Goal: Obtain resource: Obtain resource

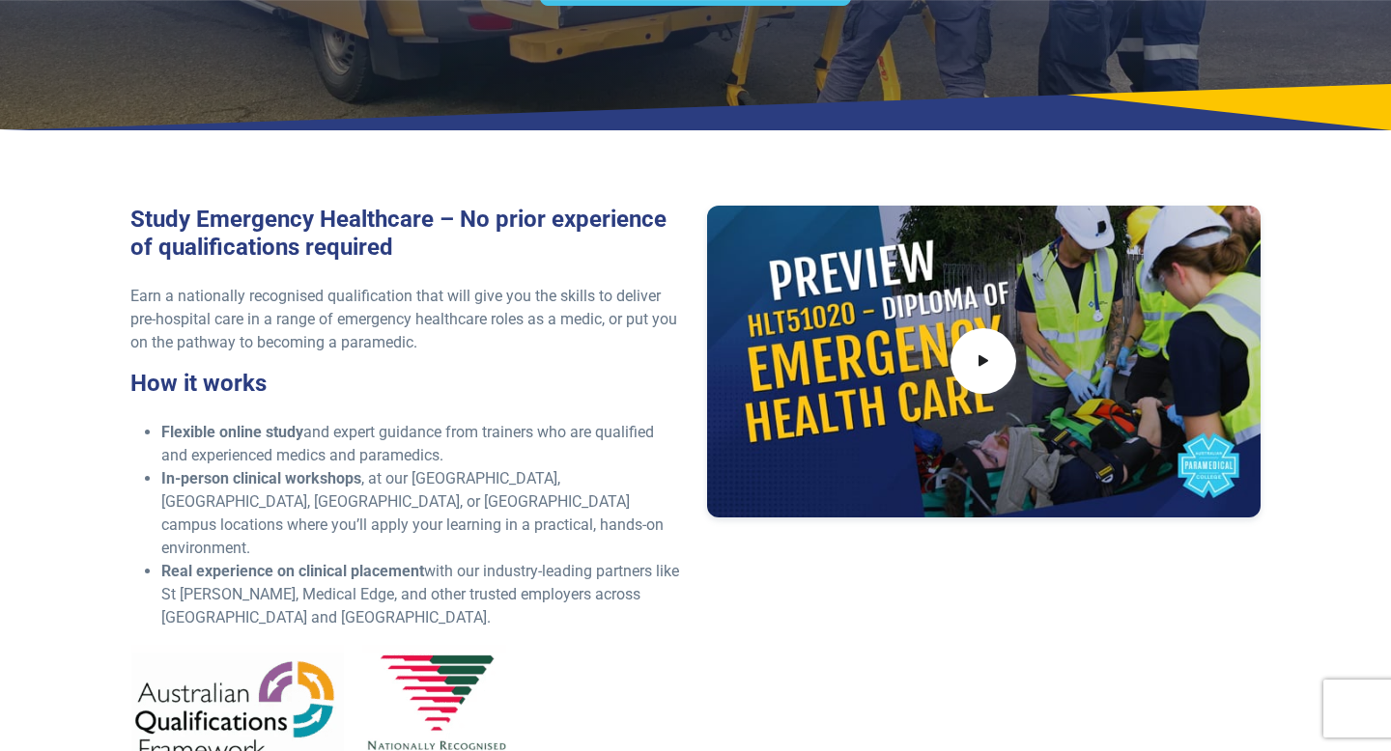
scroll to position [375, 0]
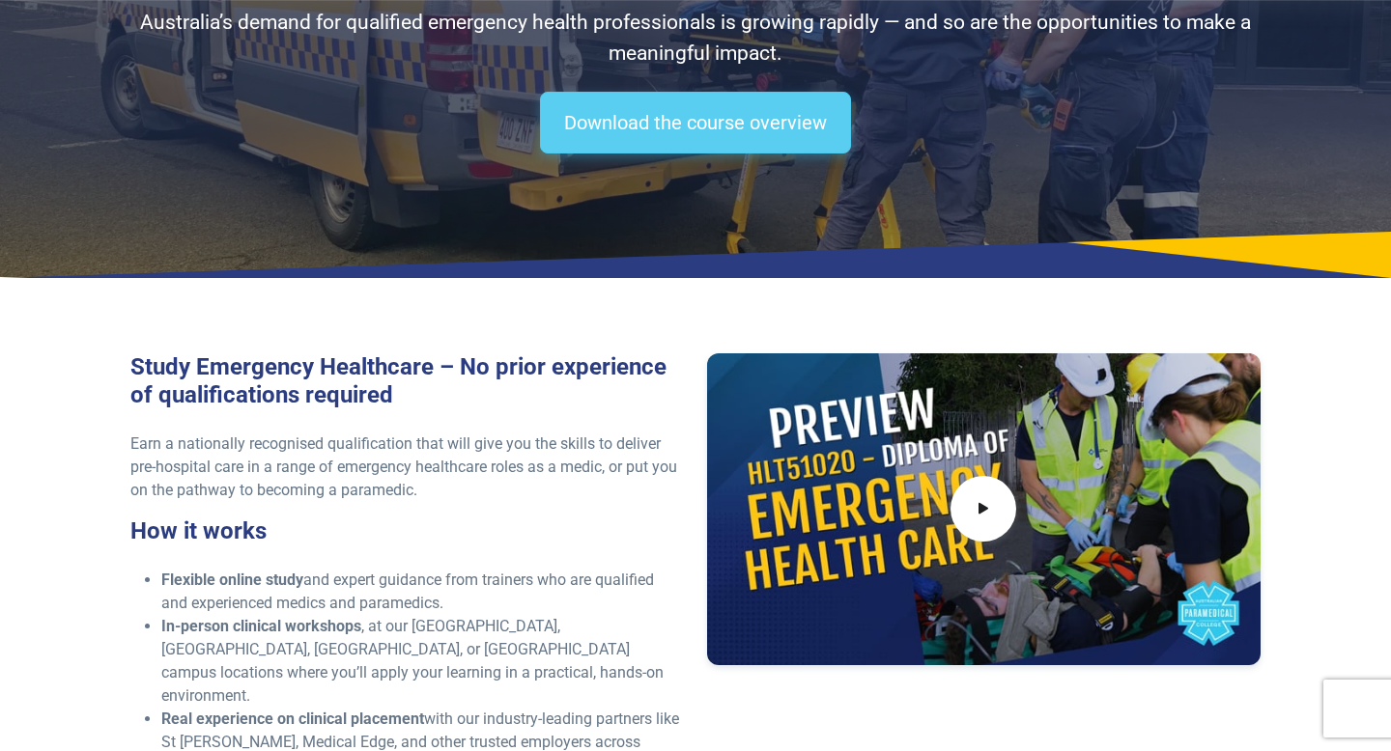
click at [673, 113] on link "Download the course overview" at bounding box center [695, 123] width 311 height 62
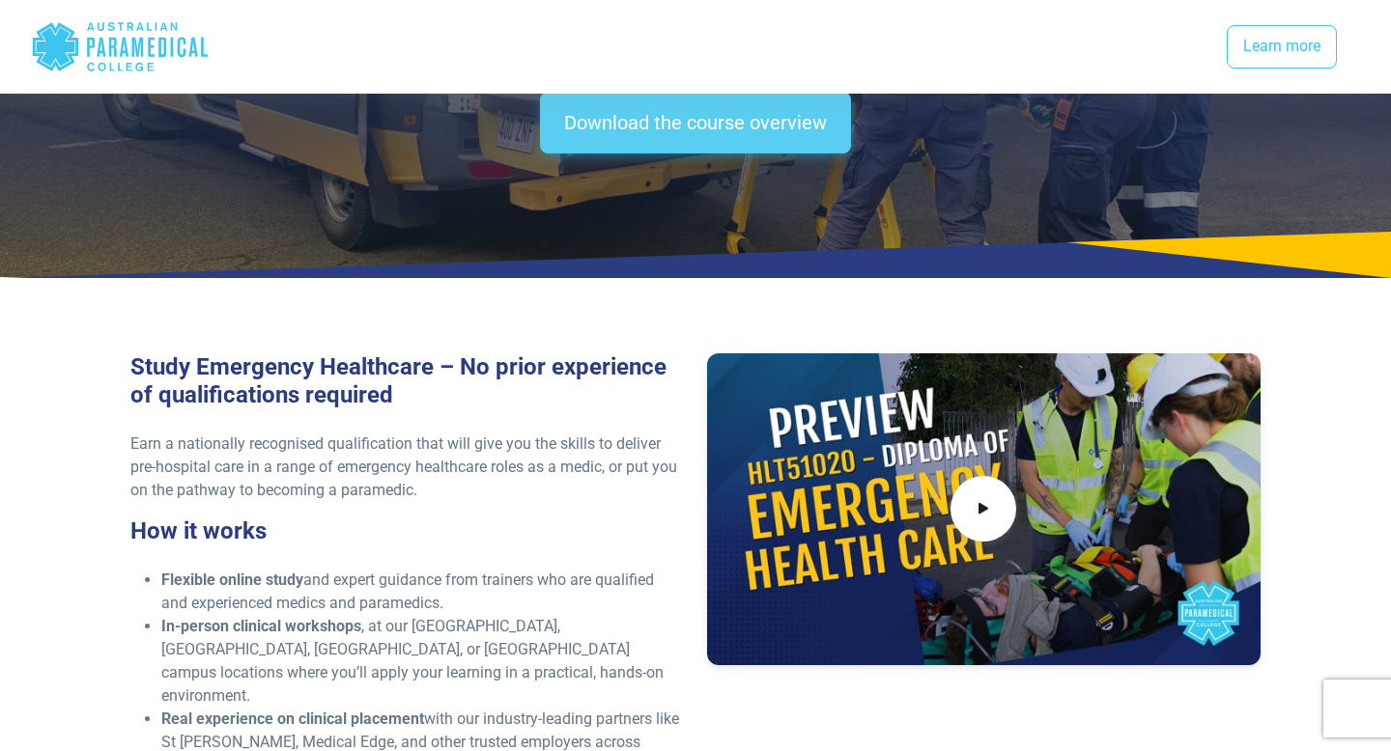
scroll to position [2566, 0]
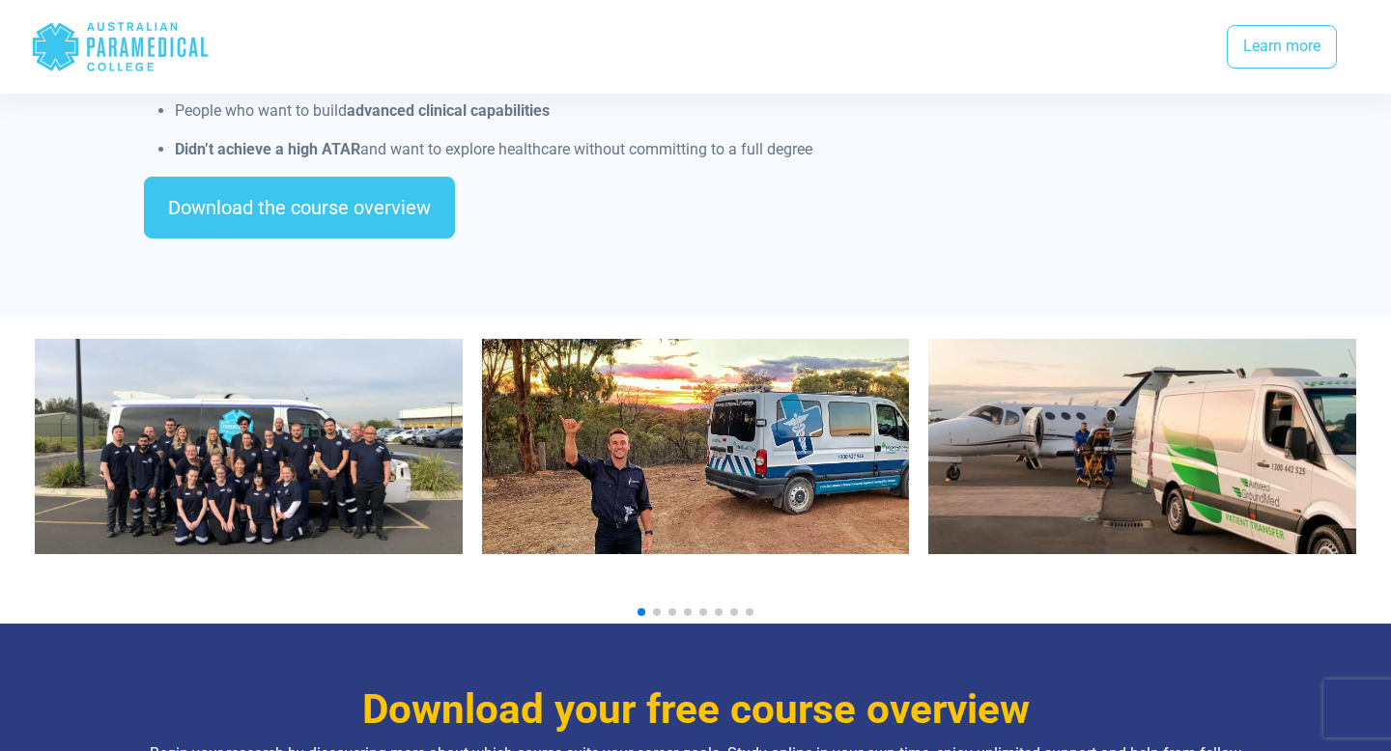
scroll to position [1966, 0]
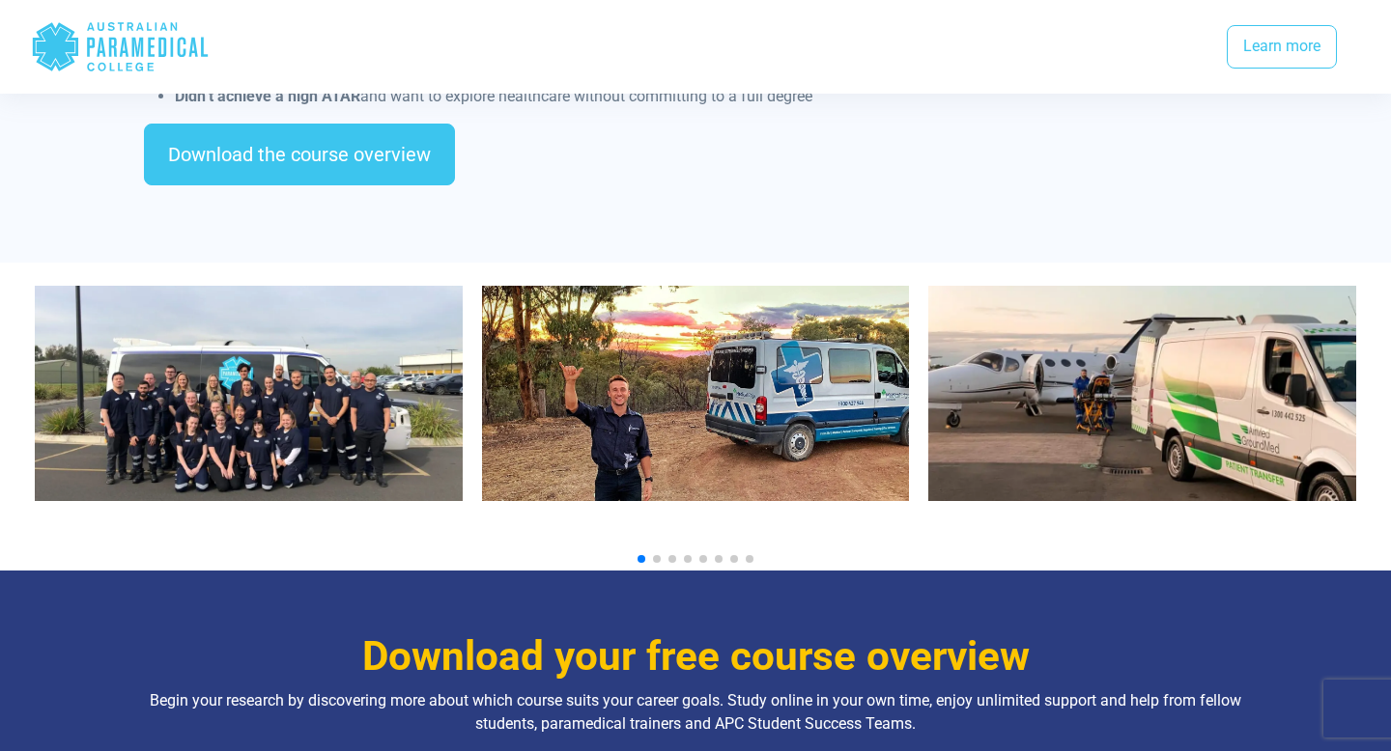
click at [657, 555] on span "Go to slide 2" at bounding box center [657, 559] width 8 height 8
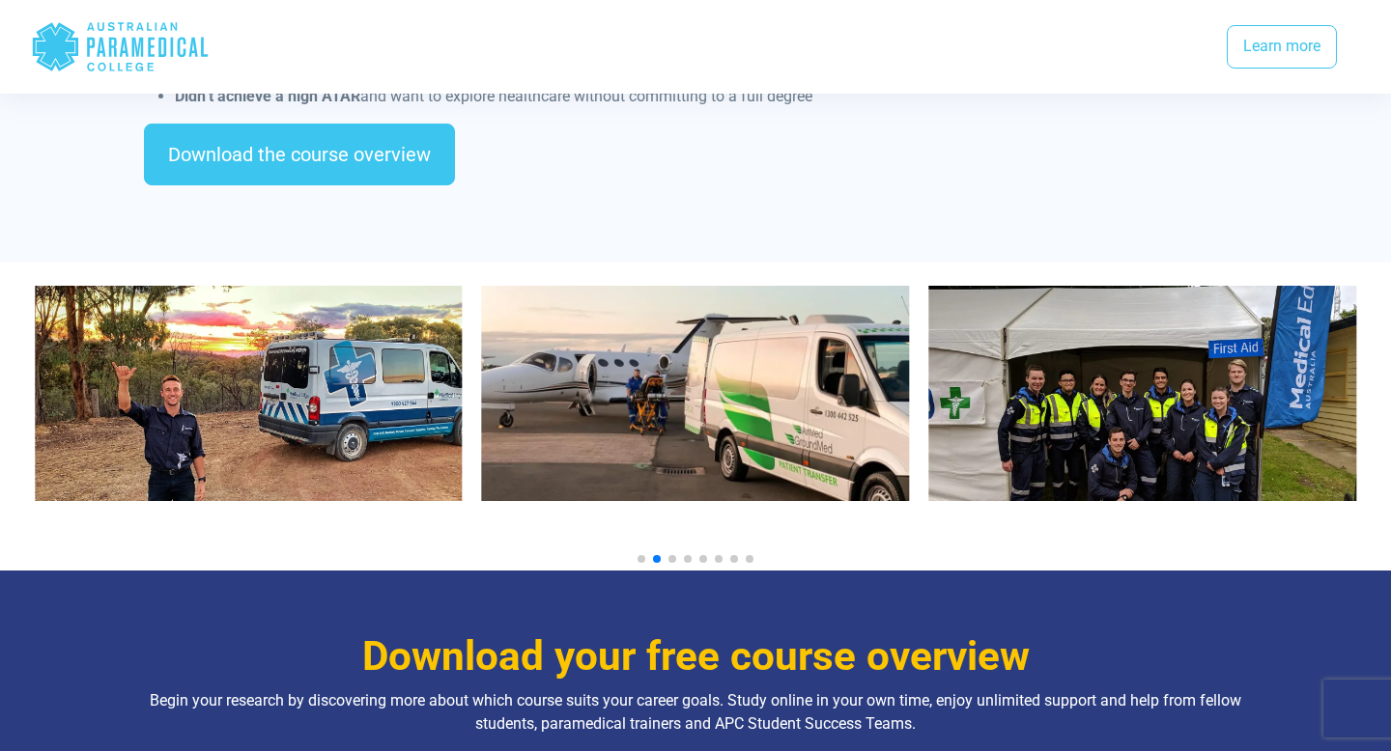
click at [673, 555] on span "Go to slide 3" at bounding box center [672, 559] width 8 height 8
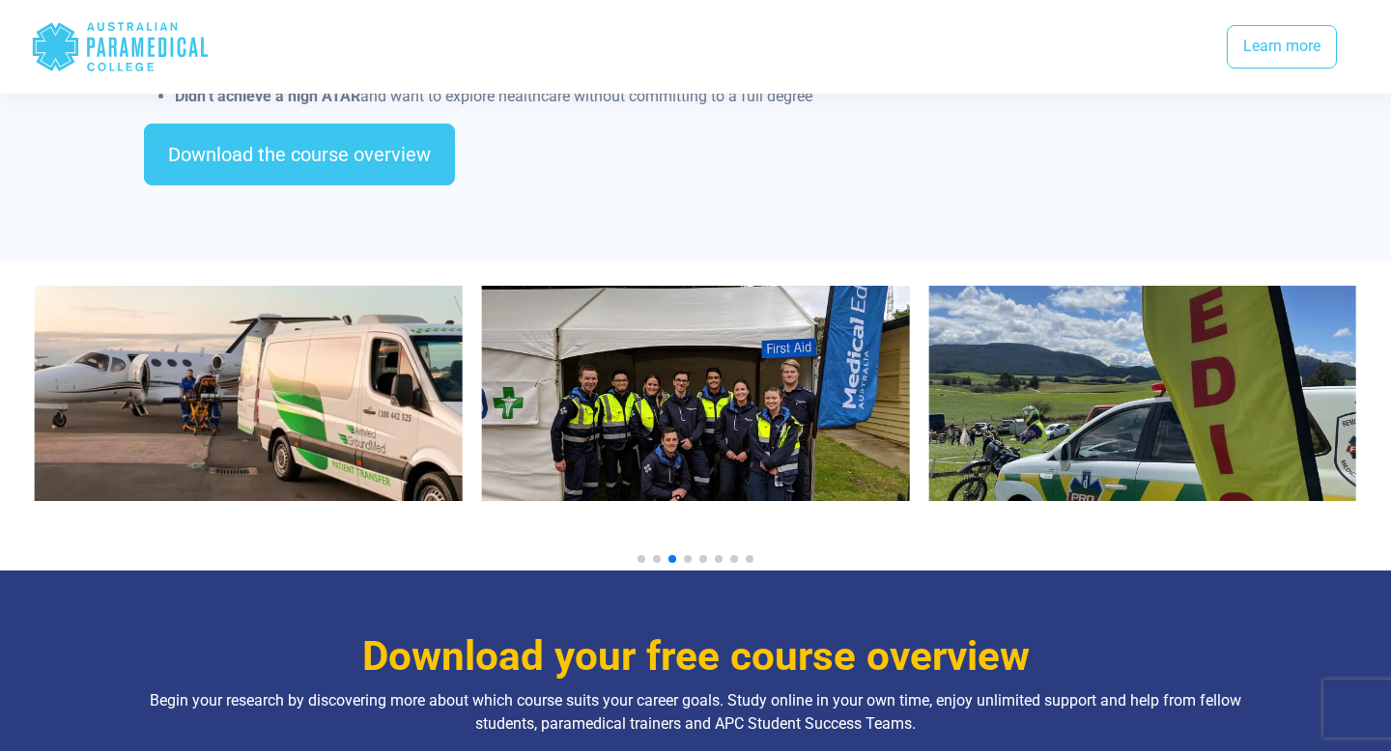
click at [689, 555] on span "Go to slide 4" at bounding box center [688, 559] width 8 height 8
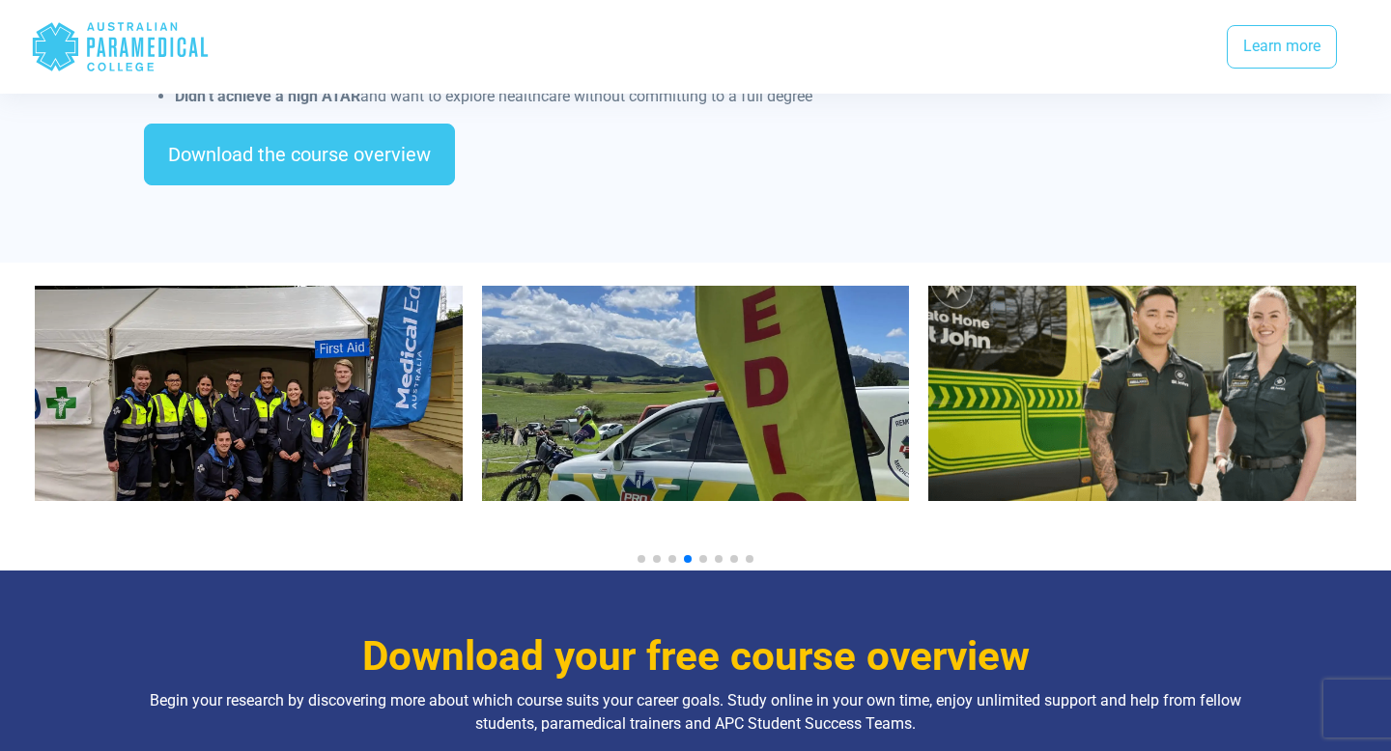
click at [702, 555] on span "Go to slide 5" at bounding box center [703, 559] width 8 height 8
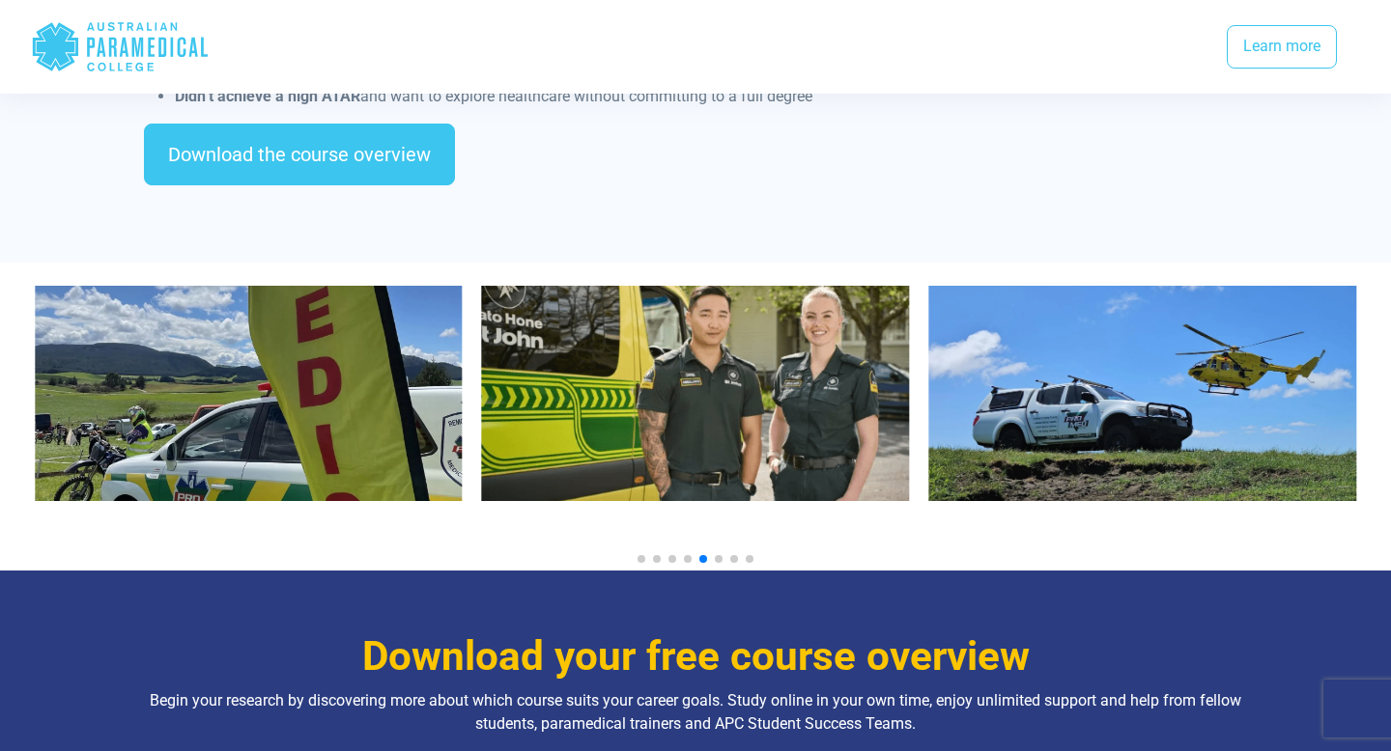
click at [716, 555] on span "Go to slide 6" at bounding box center [719, 559] width 8 height 8
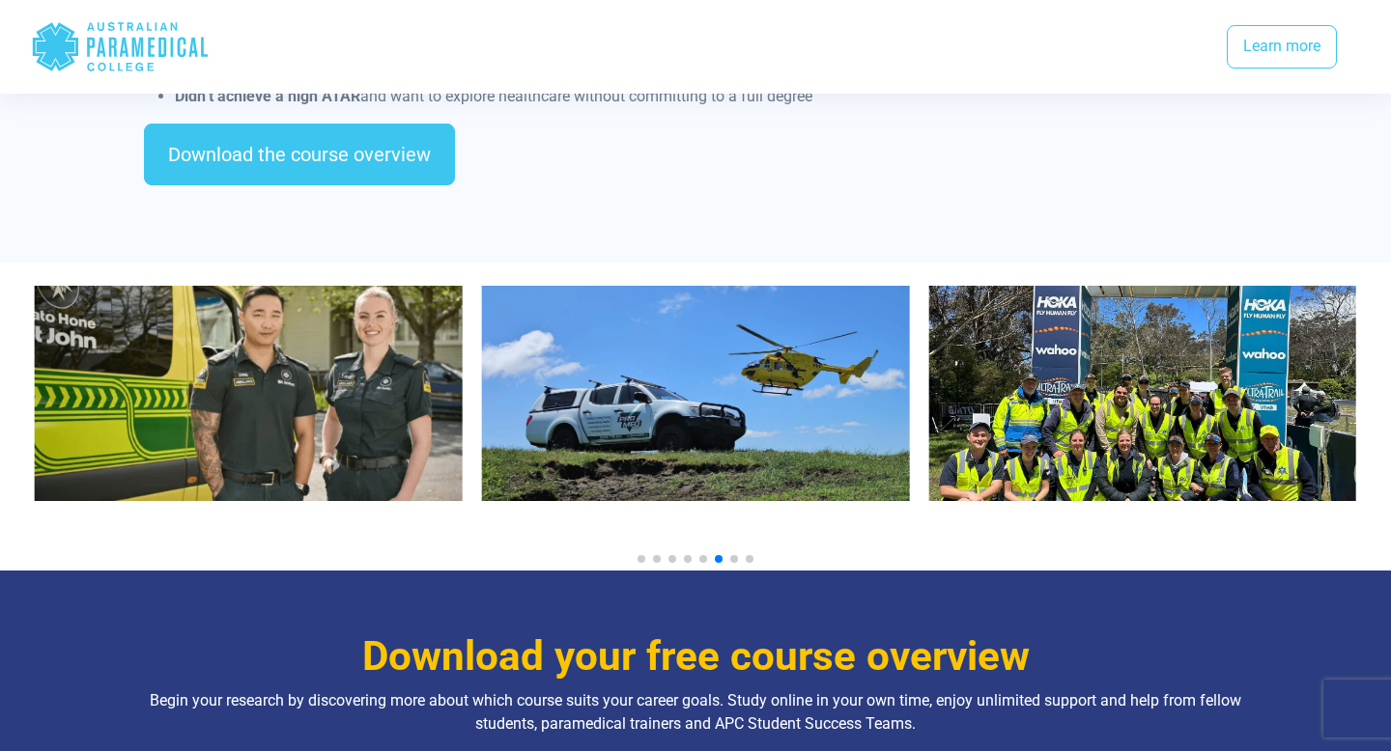
click at [731, 555] on span "Go to slide 7" at bounding box center [734, 559] width 8 height 8
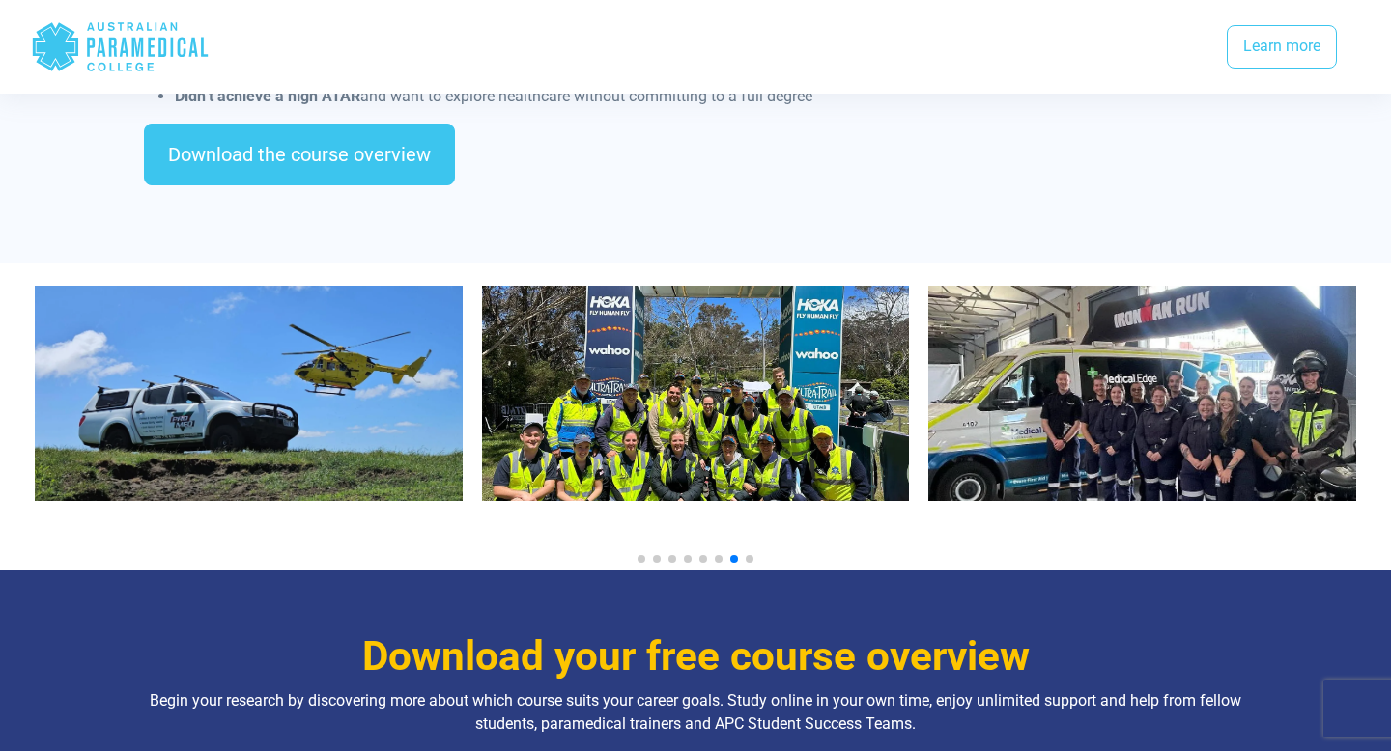
click at [748, 555] on span "Go to slide 8" at bounding box center [749, 559] width 8 height 8
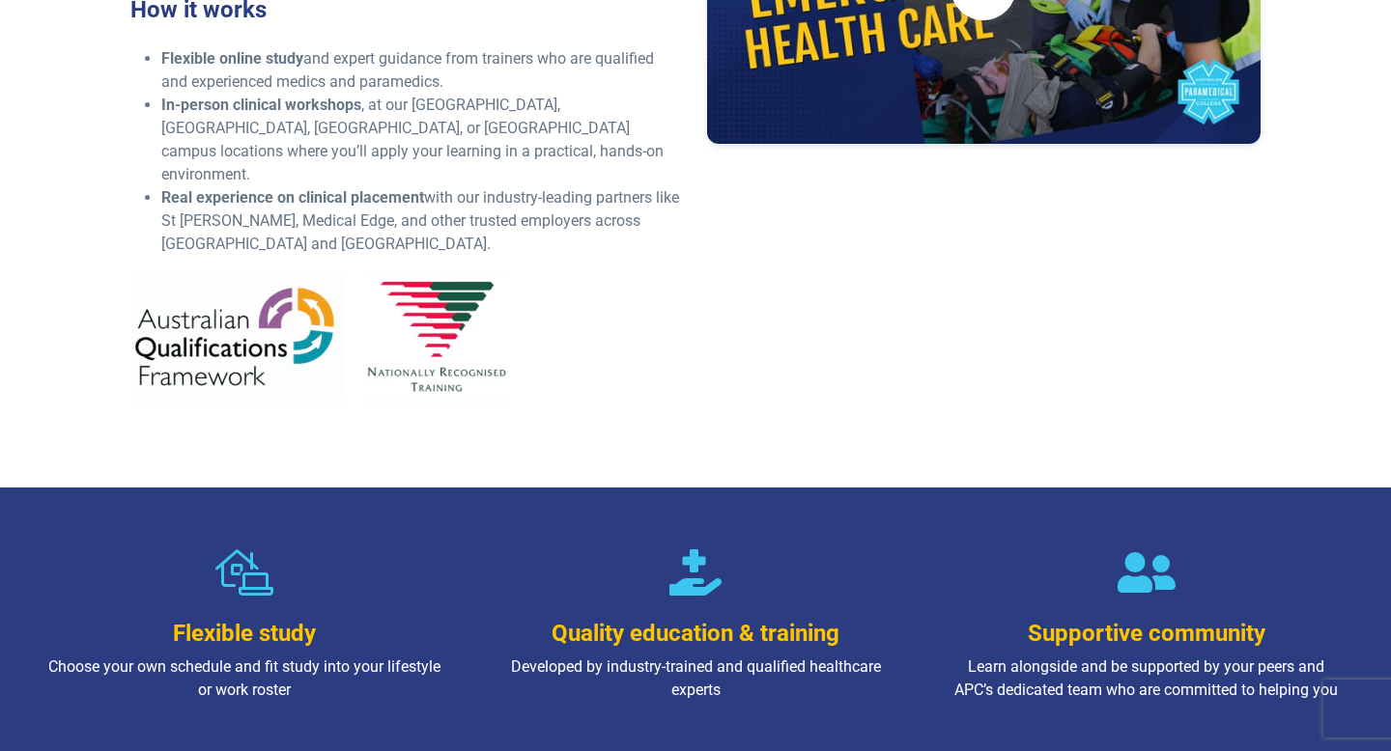
scroll to position [0, 0]
